Goal: Task Accomplishment & Management: Use online tool/utility

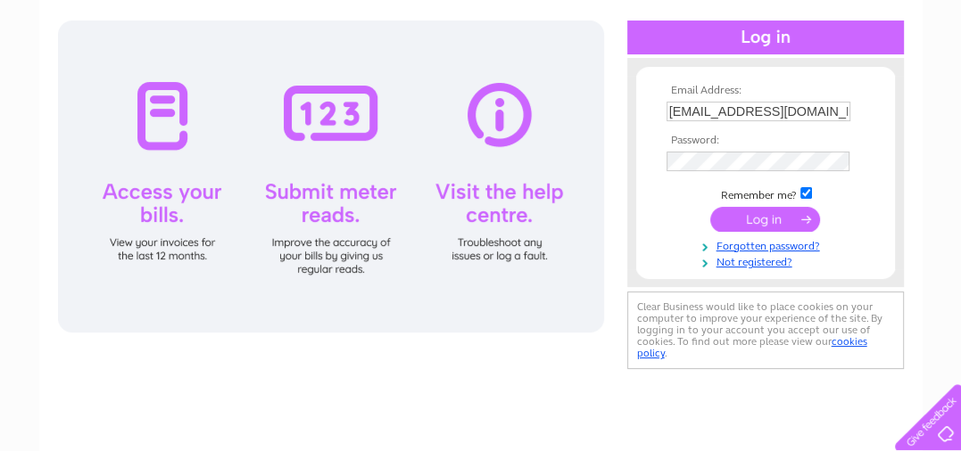
click at [774, 211] on input "submit" at bounding box center [765, 219] width 110 height 25
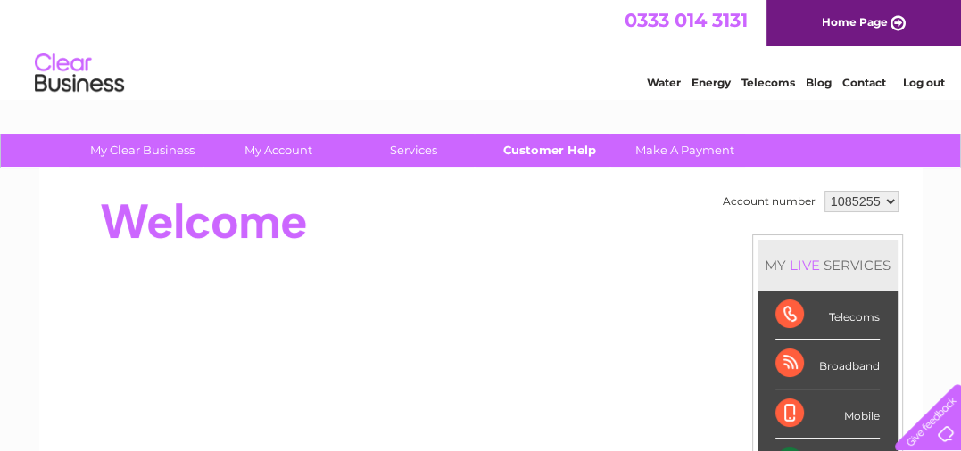
click at [540, 142] on link "Customer Help" at bounding box center [548, 150] width 147 height 33
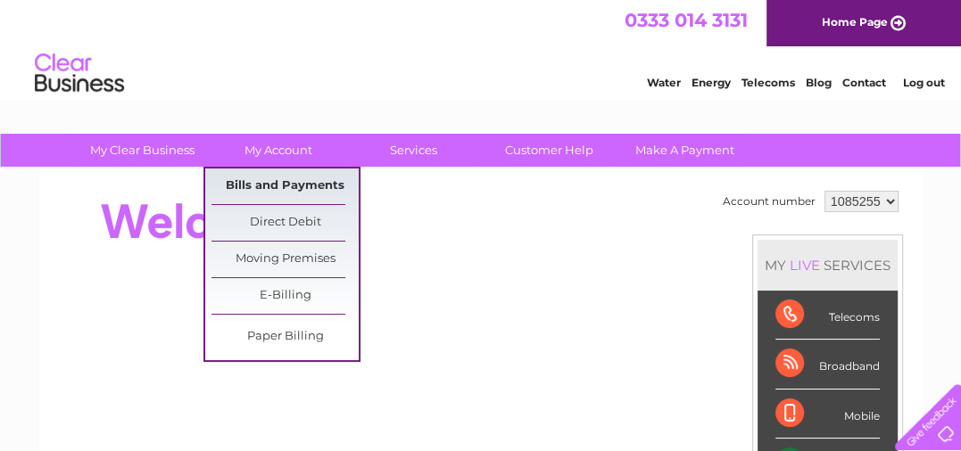
click at [285, 173] on link "Bills and Payments" at bounding box center [284, 187] width 147 height 36
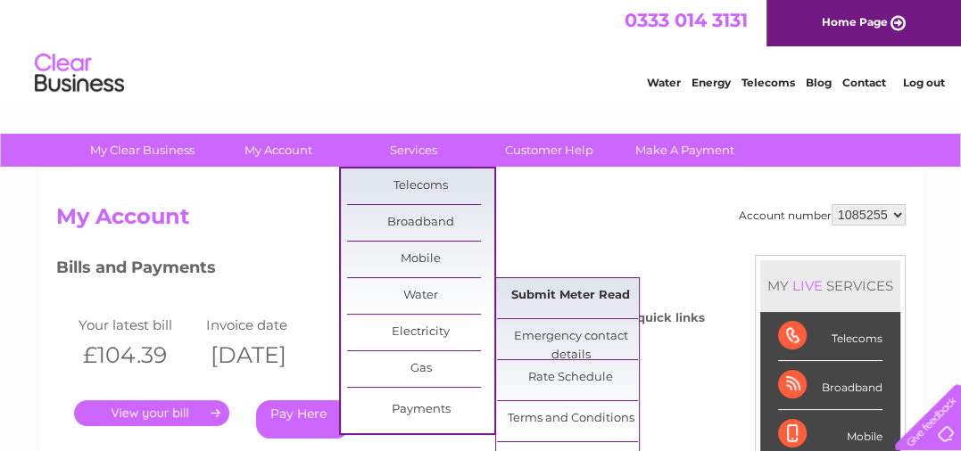
click at [549, 294] on link "Submit Meter Read" at bounding box center [570, 296] width 147 height 36
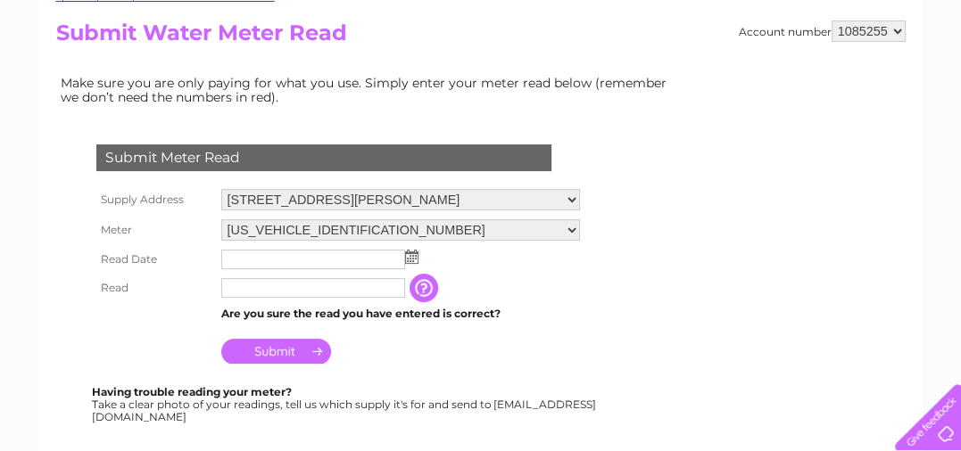
scroll to position [226, 0]
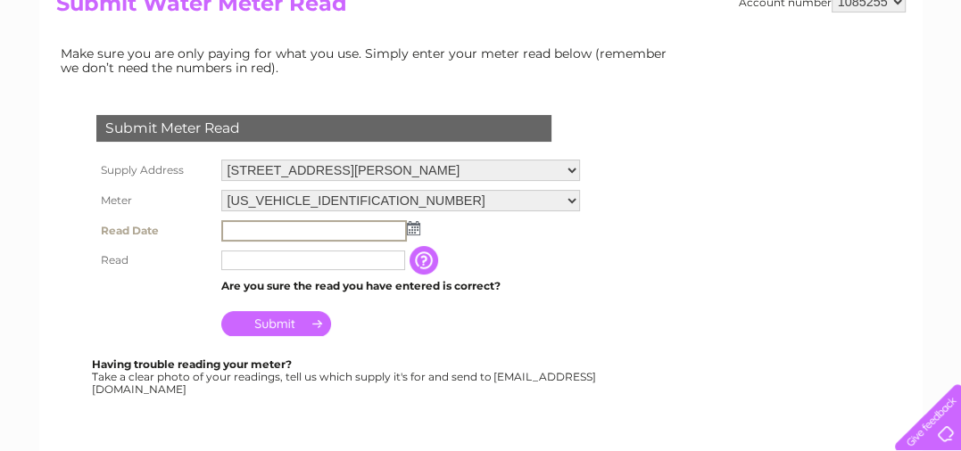
click at [342, 230] on input "text" at bounding box center [314, 230] width 186 height 21
click at [416, 225] on img at bounding box center [413, 228] width 13 height 14
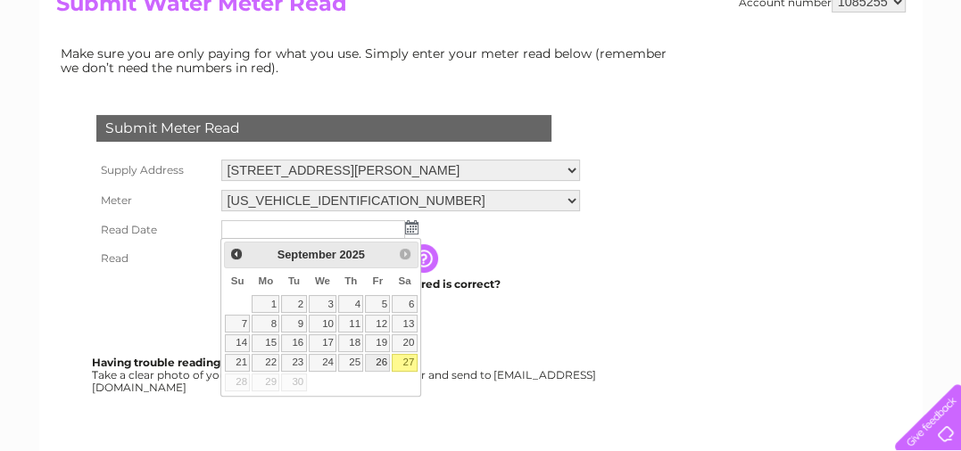
click at [375, 363] on link "26" at bounding box center [377, 363] width 25 height 18
type input "[DATE]"
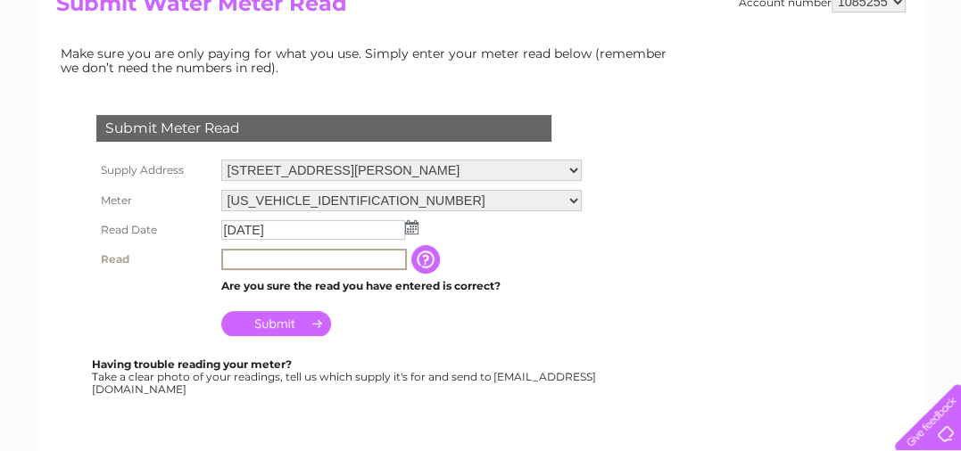
click at [333, 259] on input "text" at bounding box center [314, 259] width 186 height 21
type input "631"
click at [282, 318] on input "Submit" at bounding box center [276, 321] width 110 height 25
